Goal: Entertainment & Leisure: Consume media (video, audio)

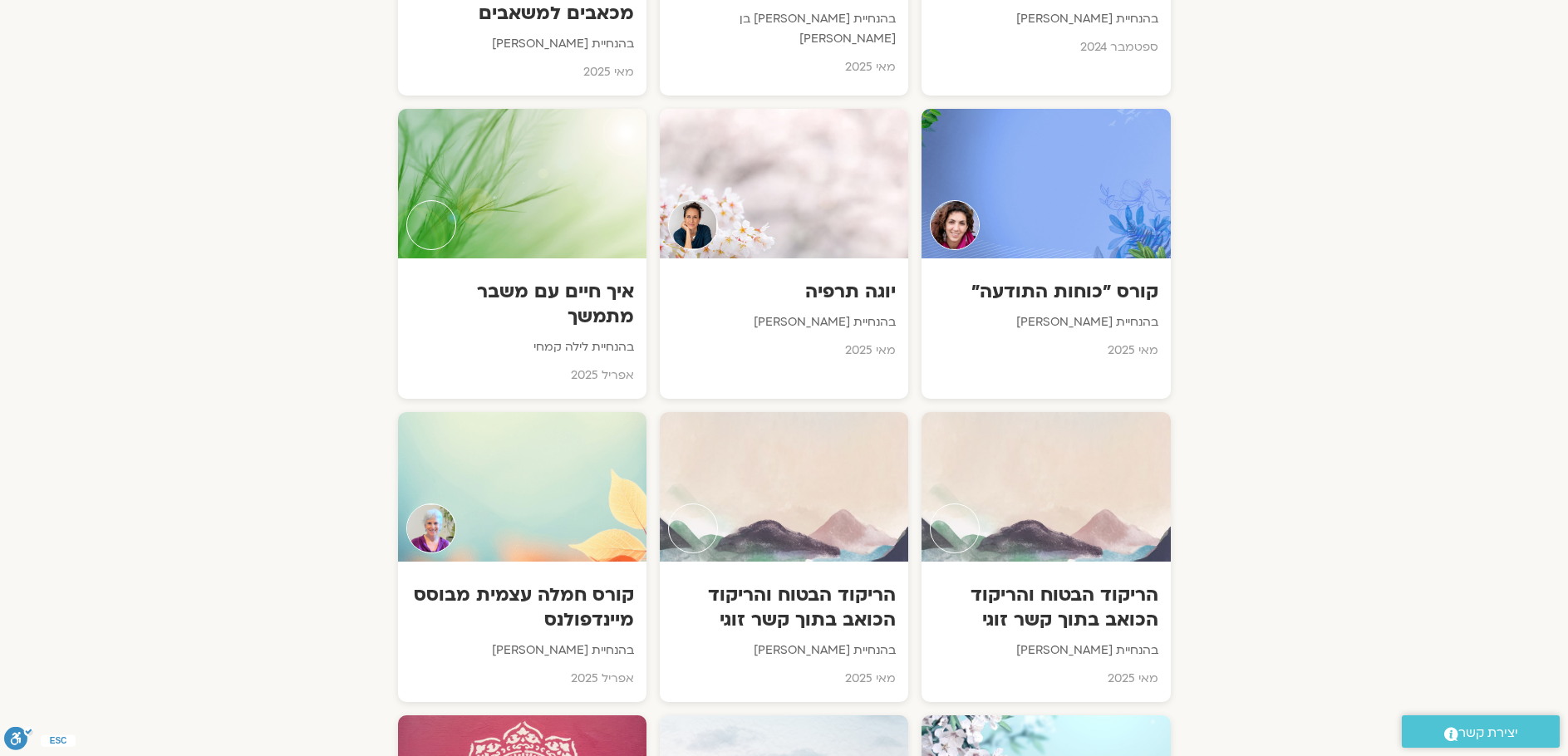
scroll to position [3919, 0]
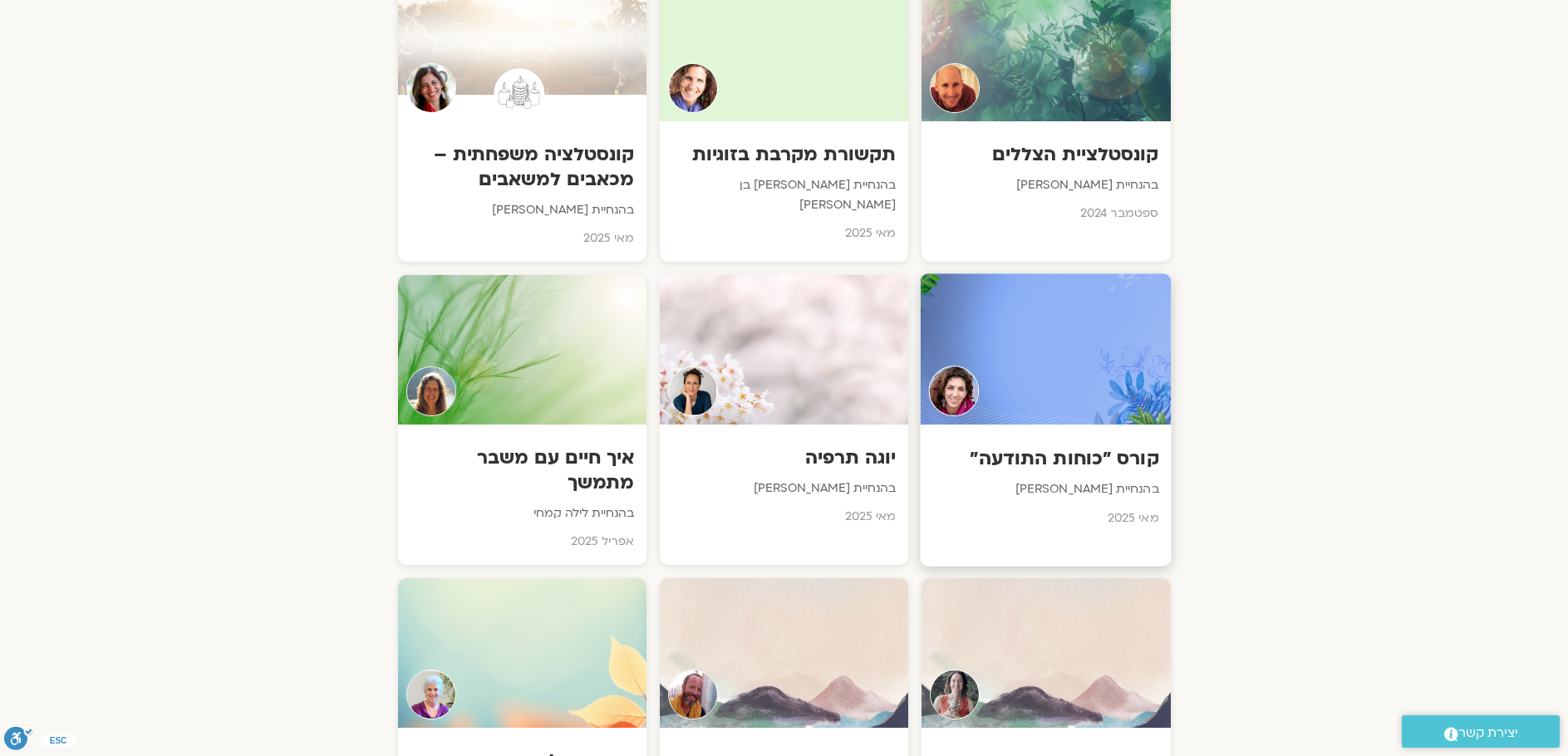
click at [1074, 445] on h3 "קורס "כוחות התודעה"" at bounding box center [1045, 458] width 226 height 26
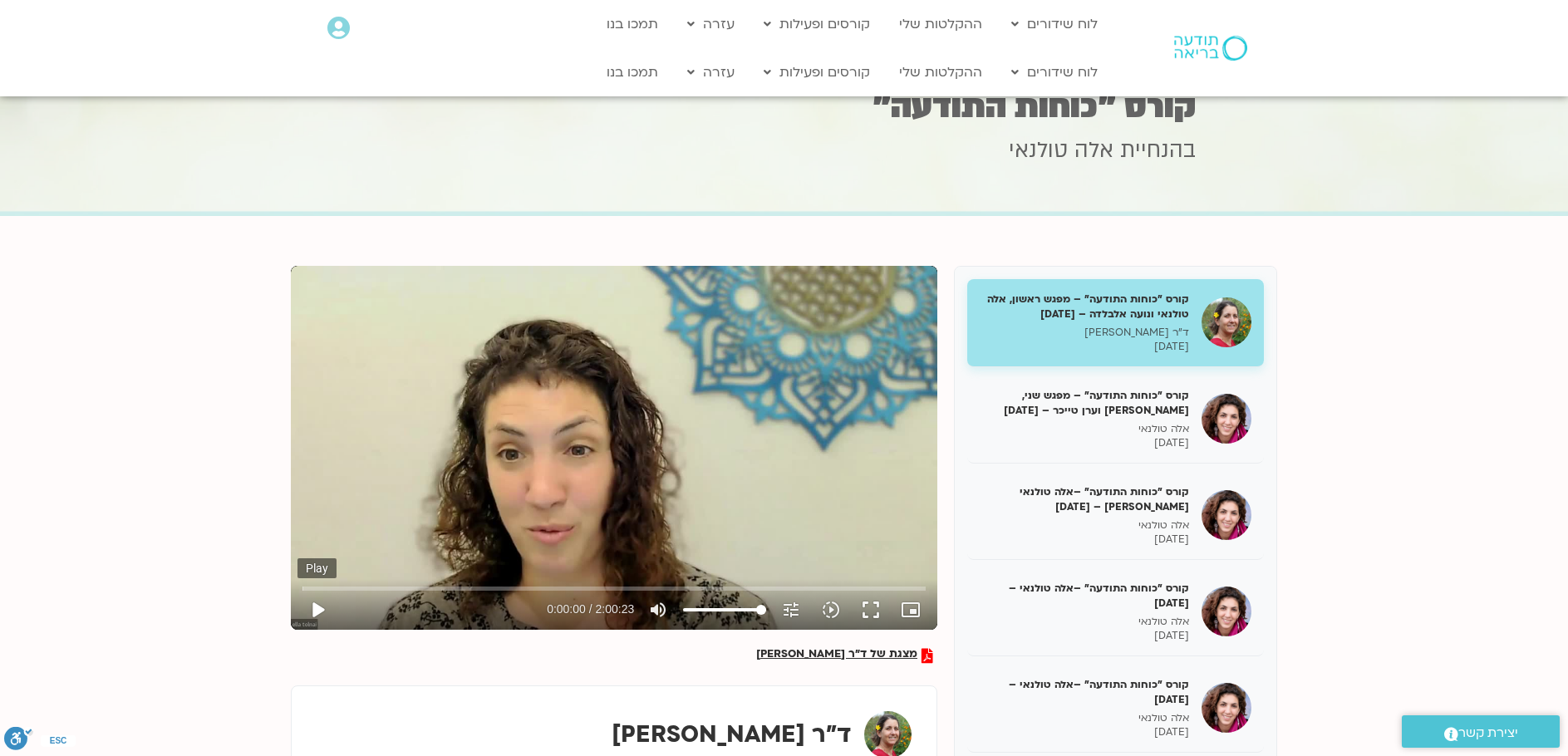
click at [323, 602] on button "play_arrow" at bounding box center [316, 610] width 39 height 39
click at [322, 587] on input "Seek" at bounding box center [614, 589] width 623 height 10
click at [330, 590] on input "Seek" at bounding box center [614, 589] width 623 height 10
click at [340, 590] on input "Seek" at bounding box center [614, 589] width 623 height 10
click at [352, 590] on input "Seek" at bounding box center [614, 589] width 623 height 10
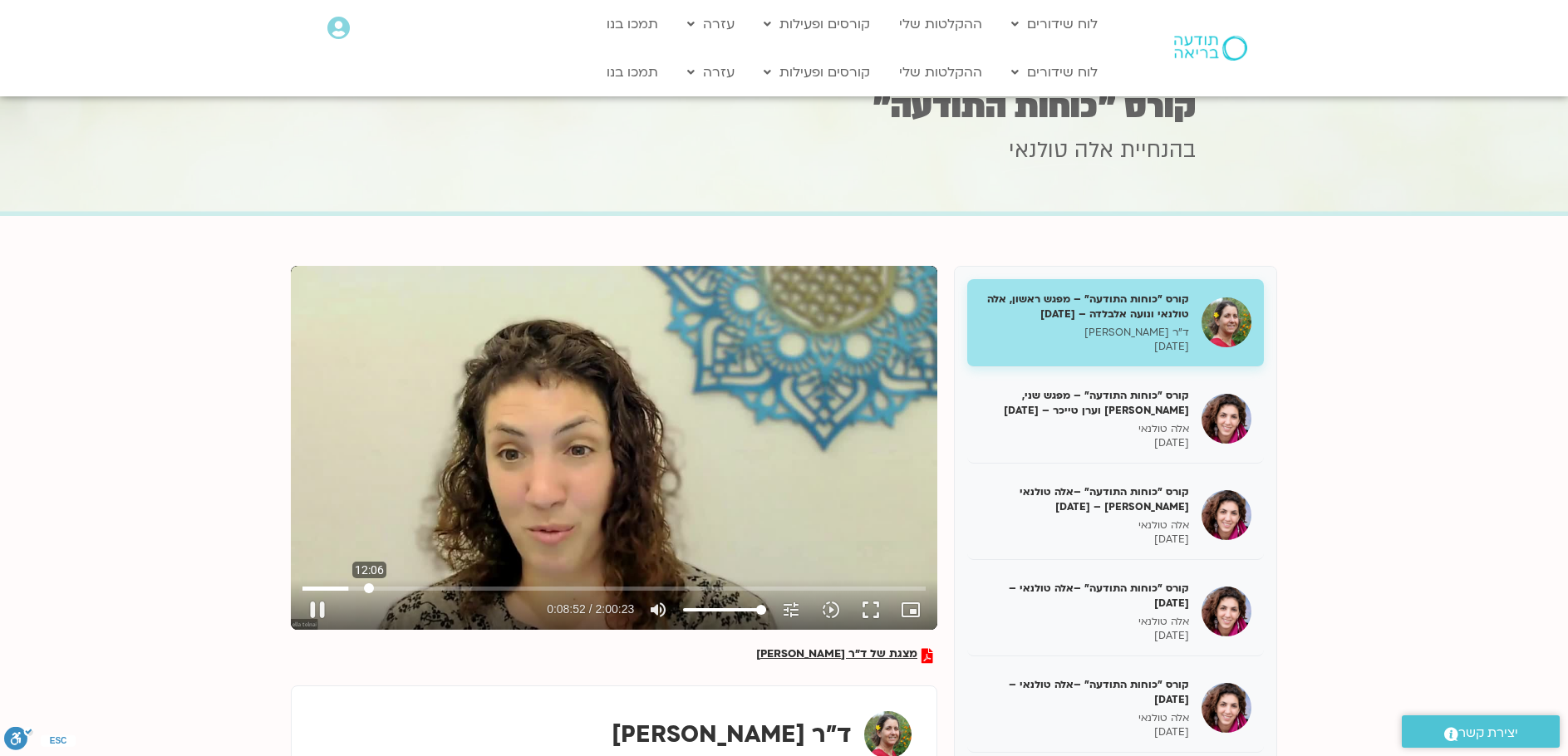
click at [369, 585] on input "Seek" at bounding box center [614, 589] width 623 height 10
click at [561, 587] on input "Seek" at bounding box center [614, 589] width 623 height 10
click at [309, 609] on button "pause" at bounding box center [316, 610] width 39 height 39
click at [329, 602] on button "play_arrow" at bounding box center [316, 610] width 39 height 39
click at [316, 610] on button "pause" at bounding box center [316, 610] width 39 height 39
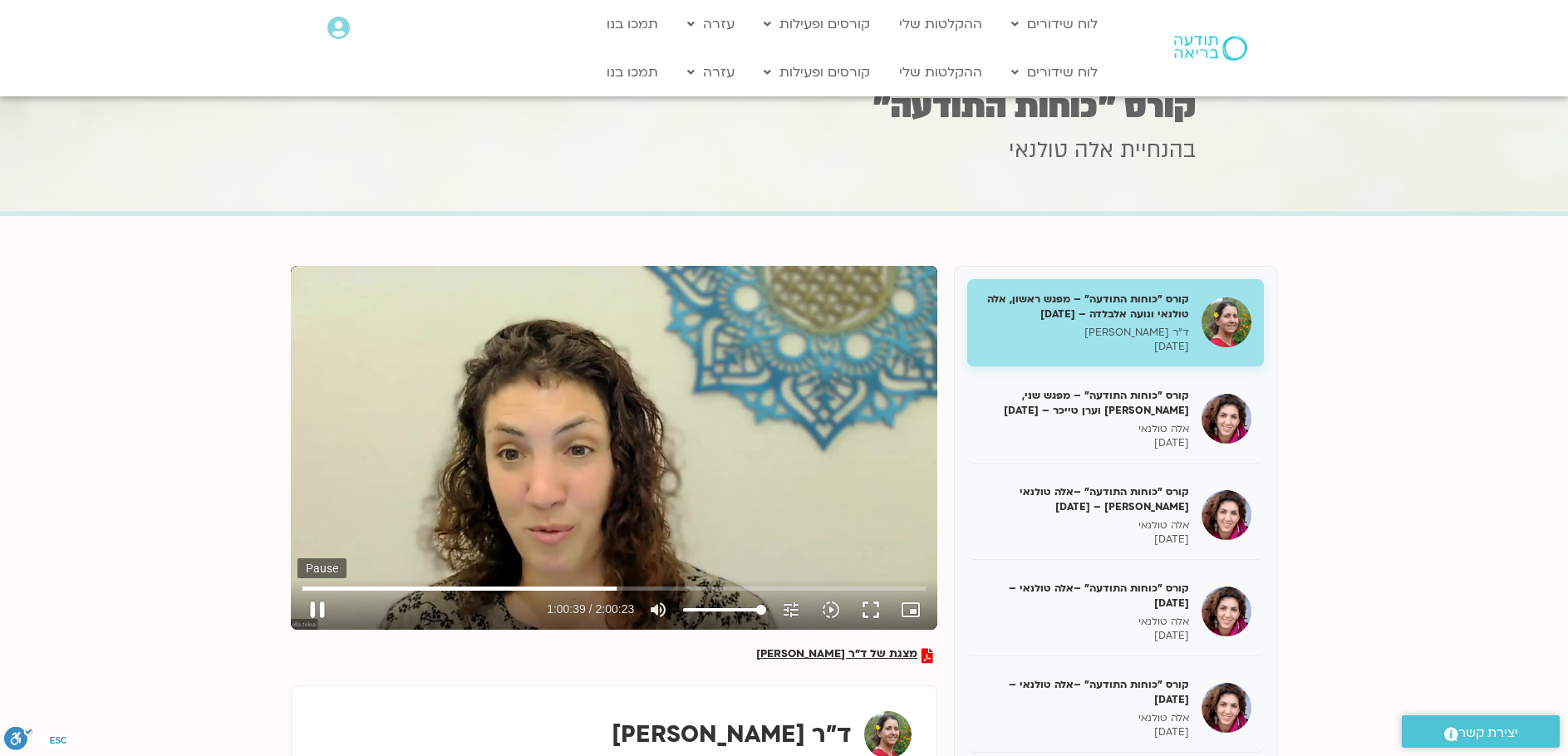
type input "3640.029539"
click at [297, 591] on button "play_arrow" at bounding box center [316, 610] width 39 height 39
click at [312, 604] on button "pause" at bounding box center [316, 610] width 39 height 39
click at [314, 609] on button "play_arrow" at bounding box center [316, 610] width 39 height 39
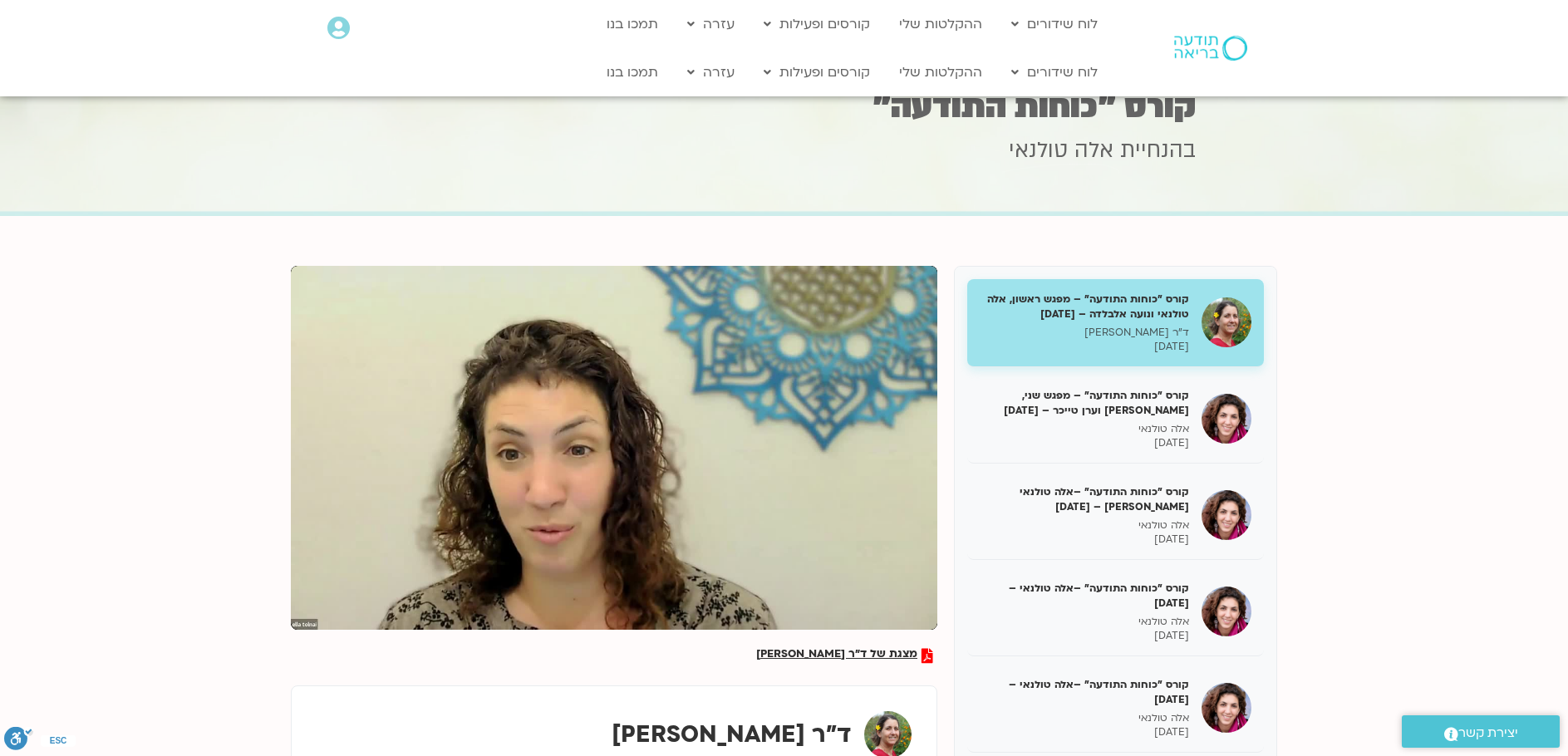
click at [312, 607] on button "pause" at bounding box center [316, 610] width 39 height 39
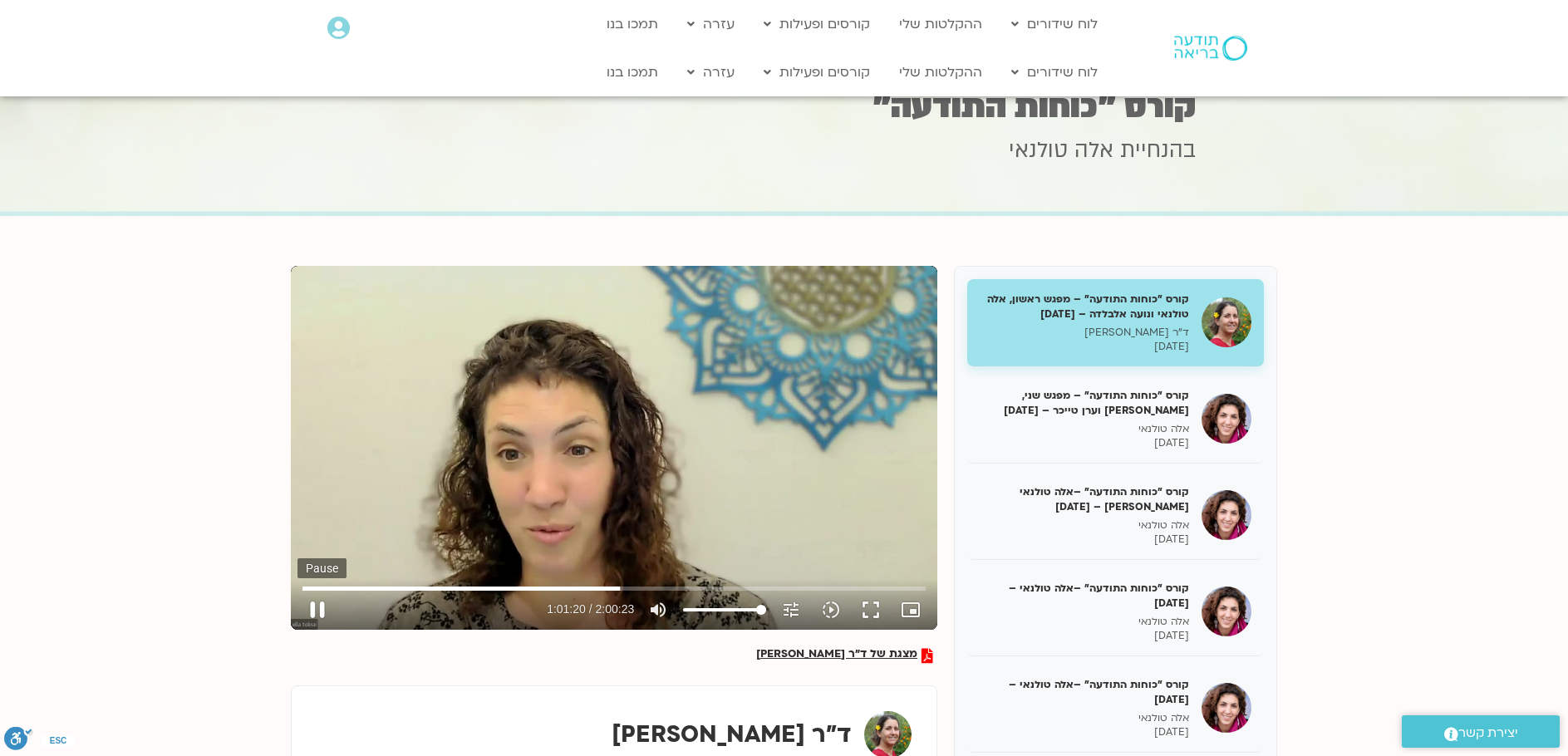
click at [320, 595] on button "pause" at bounding box center [316, 610] width 39 height 39
type input "3680.632383"
